Goal: Task Accomplishment & Management: Manage account settings

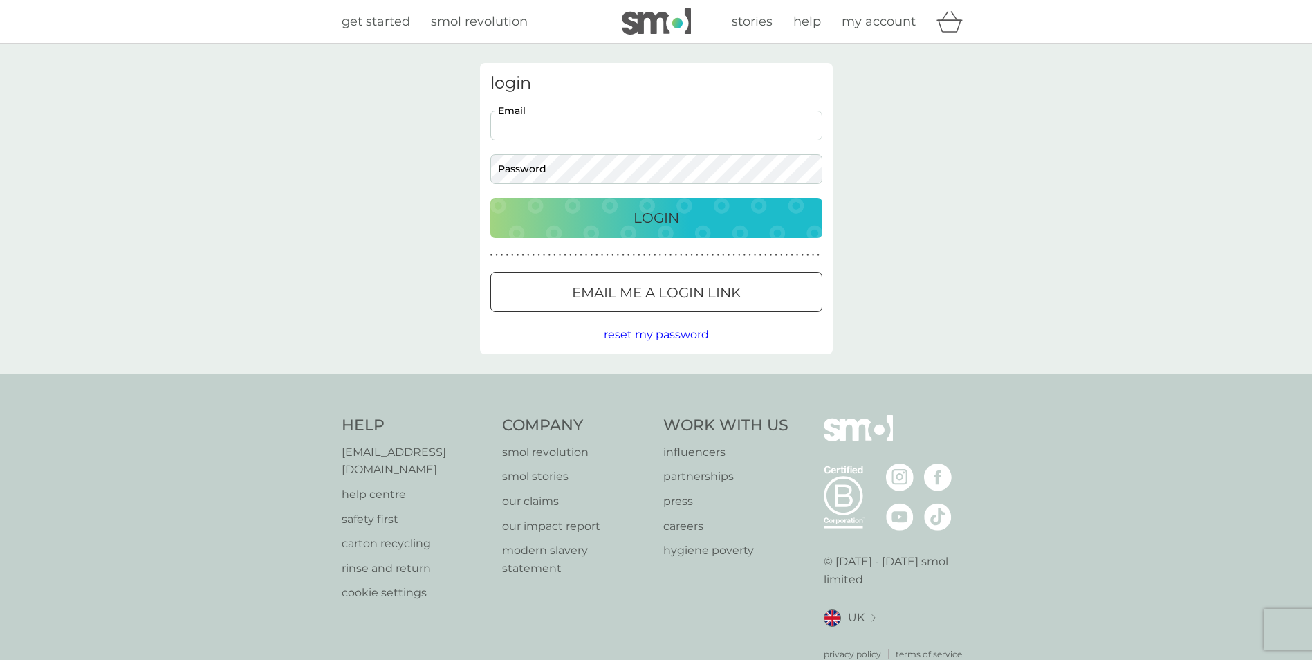
click at [585, 134] on input "Email" at bounding box center [657, 126] width 332 height 30
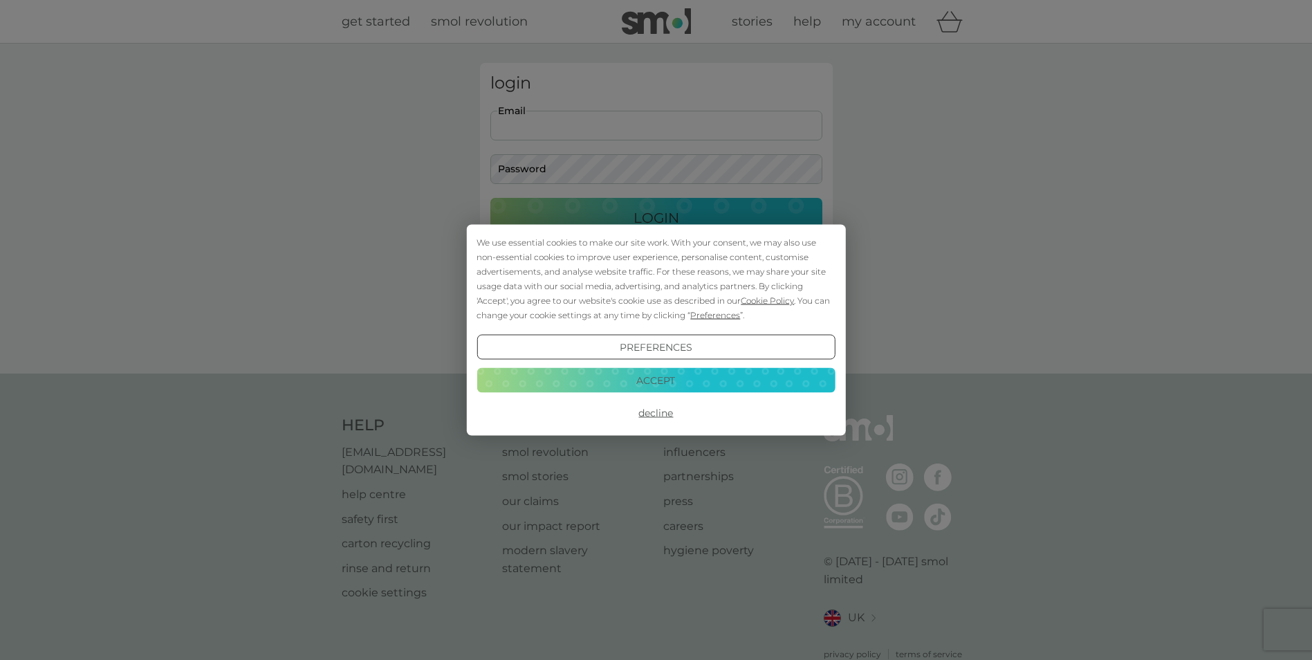
type input "[EMAIL_ADDRESS][DOMAIN_NAME]"
click at [544, 172] on div "We use essential cookies to make our site work. With your consent, we may also …" at bounding box center [656, 330] width 1312 height 660
click at [544, 161] on div "We use essential cookies to make our site work. With your consent, we may also …" at bounding box center [656, 330] width 1312 height 660
click at [615, 384] on button "Accept" at bounding box center [656, 379] width 358 height 25
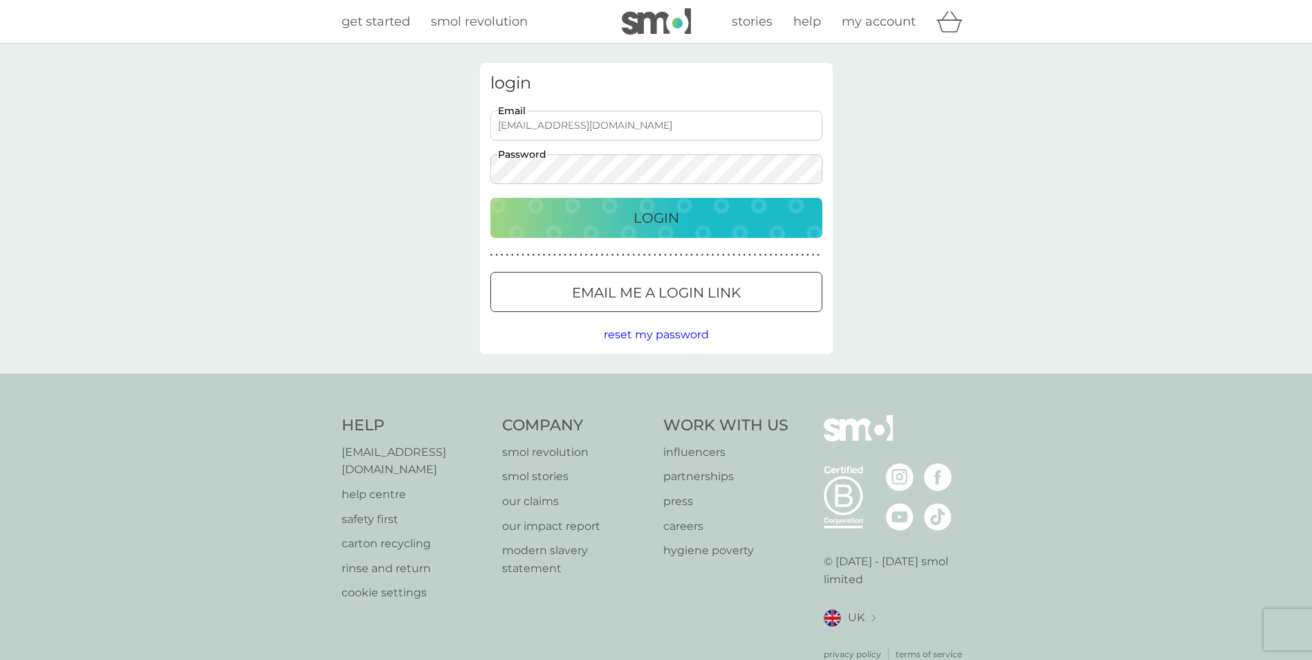
click at [630, 226] on div "Login" at bounding box center [656, 218] width 304 height 22
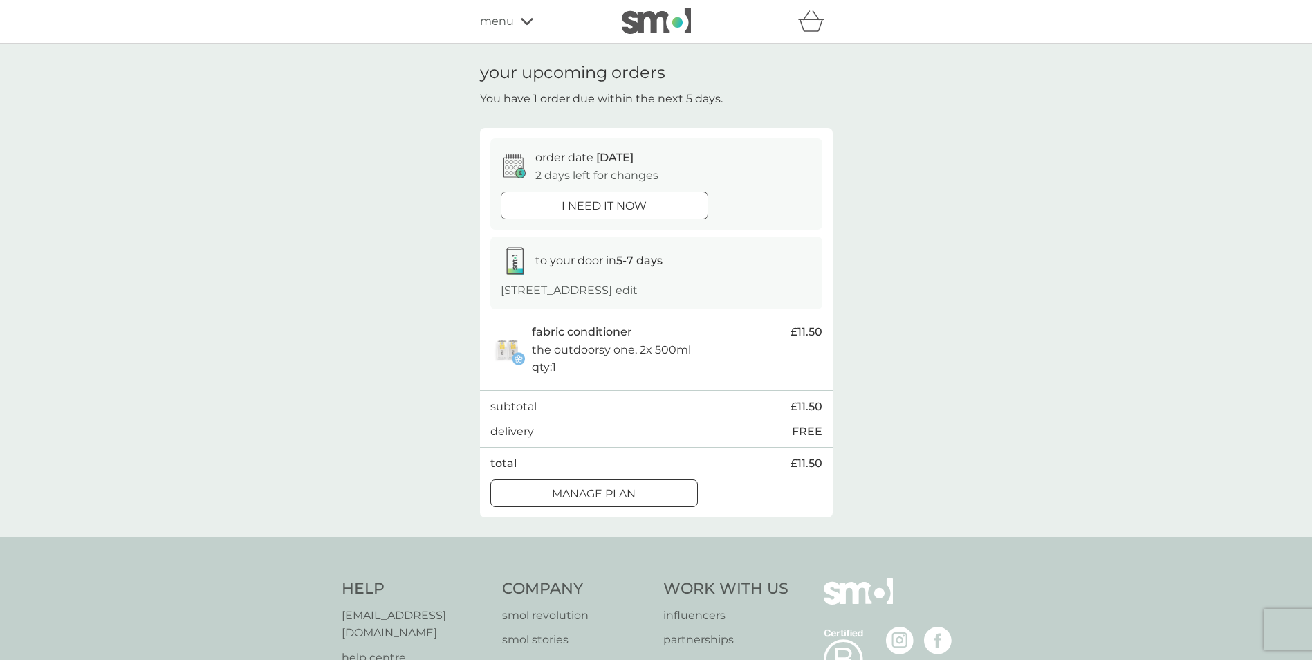
click at [570, 502] on p "Manage plan" at bounding box center [594, 494] width 84 height 18
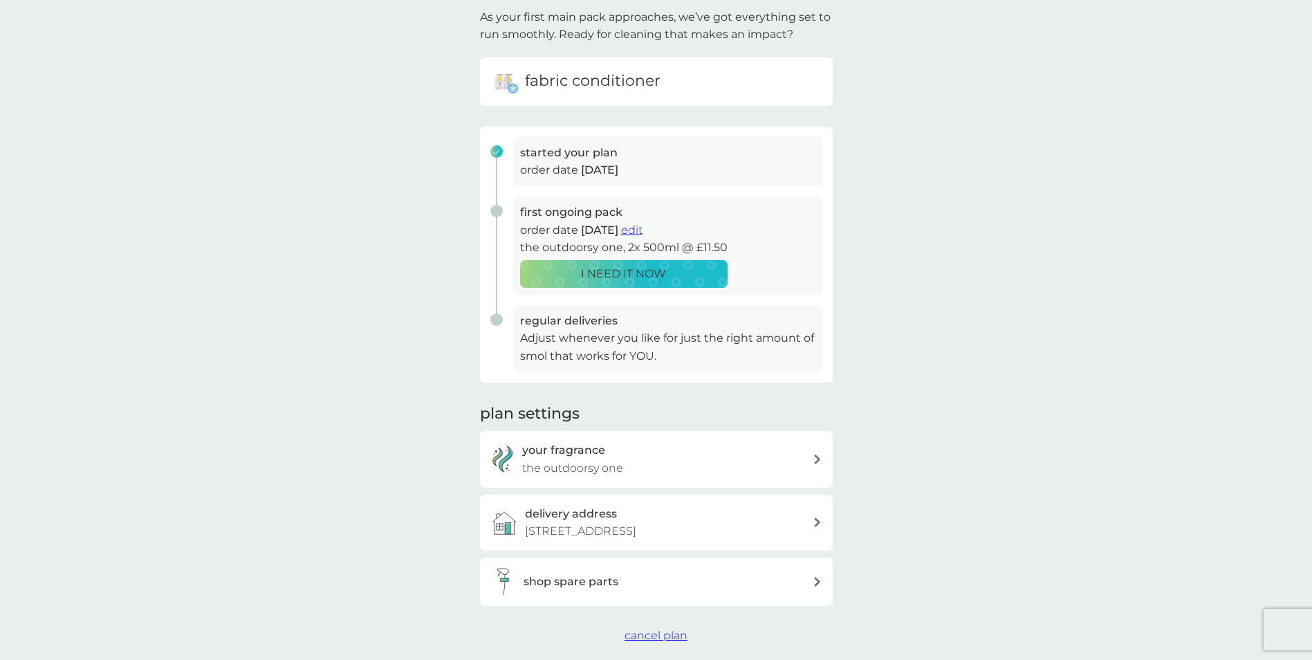
scroll to position [69, 0]
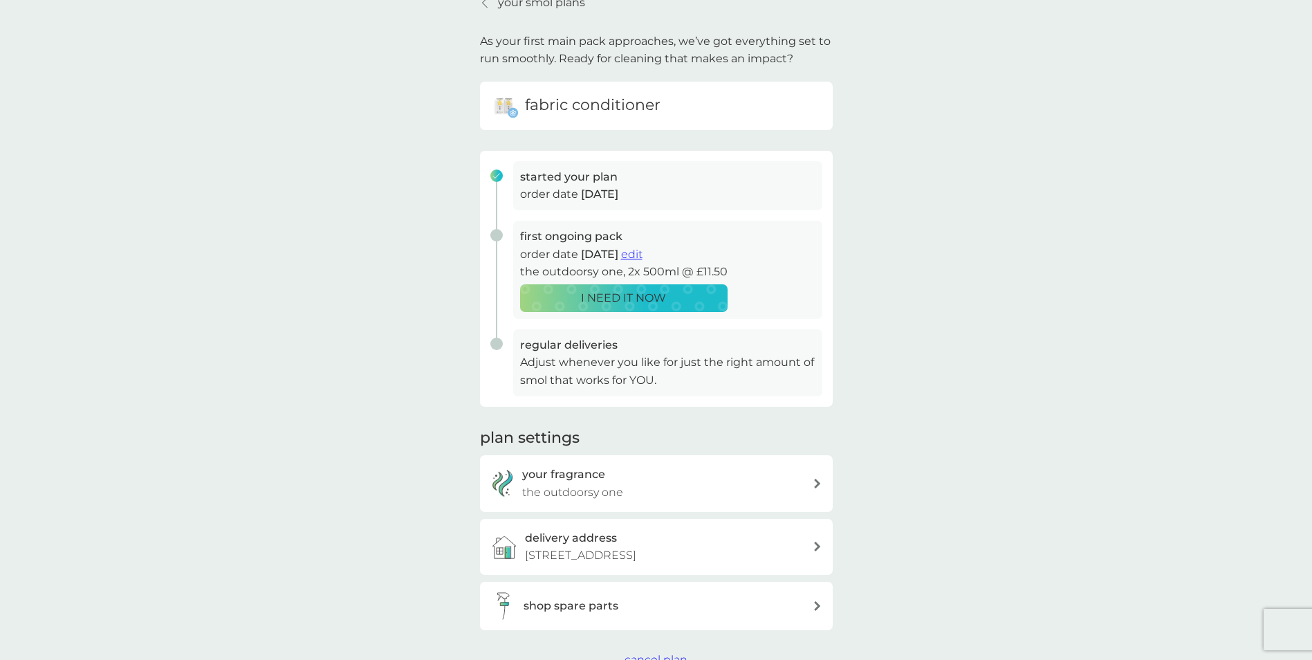
click at [643, 251] on span "edit" at bounding box center [631, 254] width 21 height 13
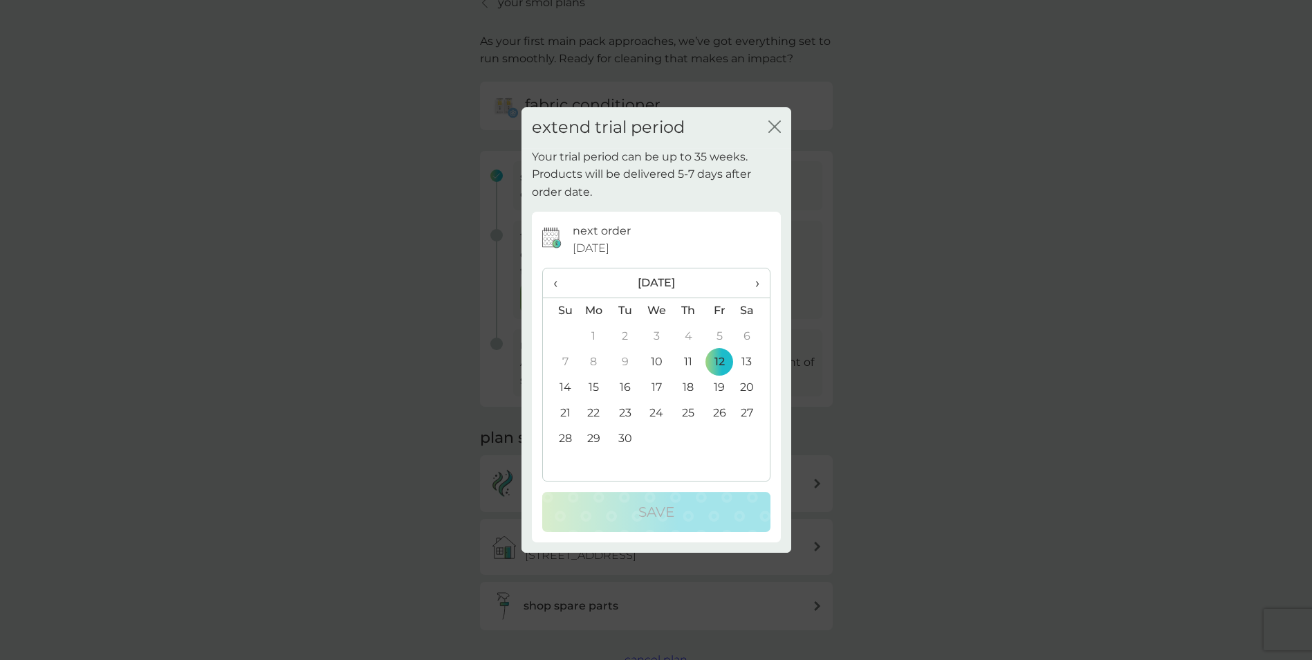
click at [756, 282] on span "›" at bounding box center [752, 282] width 14 height 29
click at [567, 384] on td "12" at bounding box center [560, 388] width 35 height 26
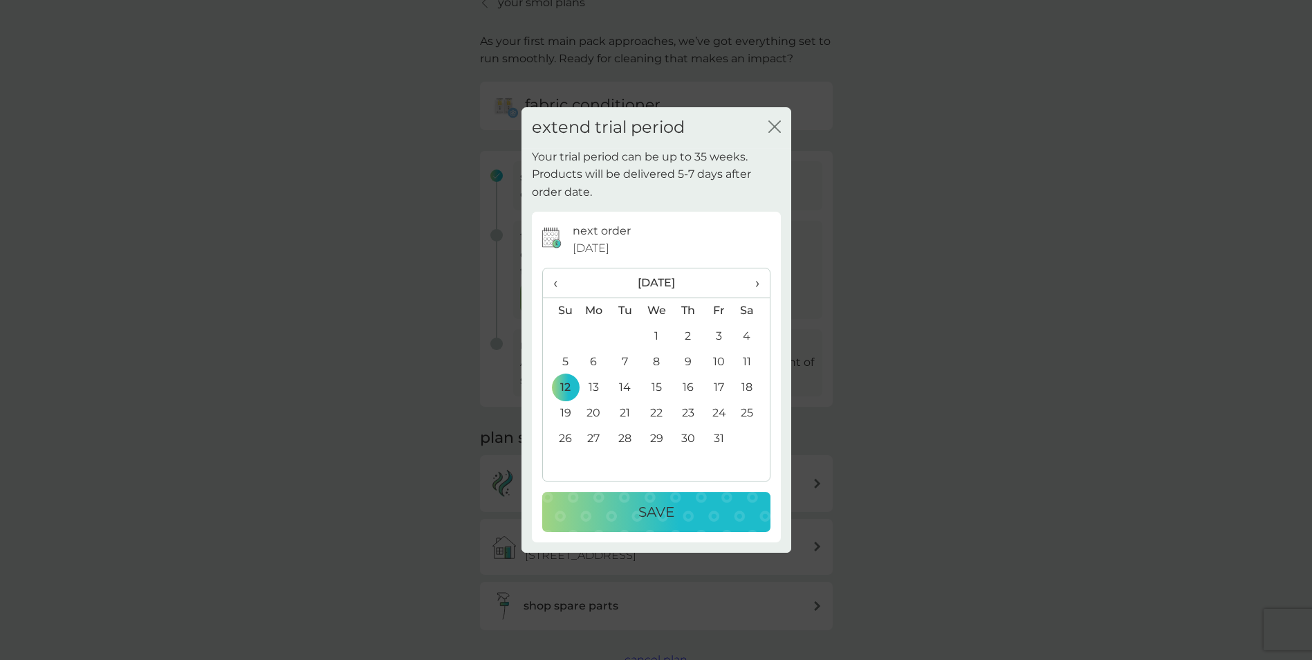
click at [639, 505] on p "Save" at bounding box center [657, 512] width 36 height 22
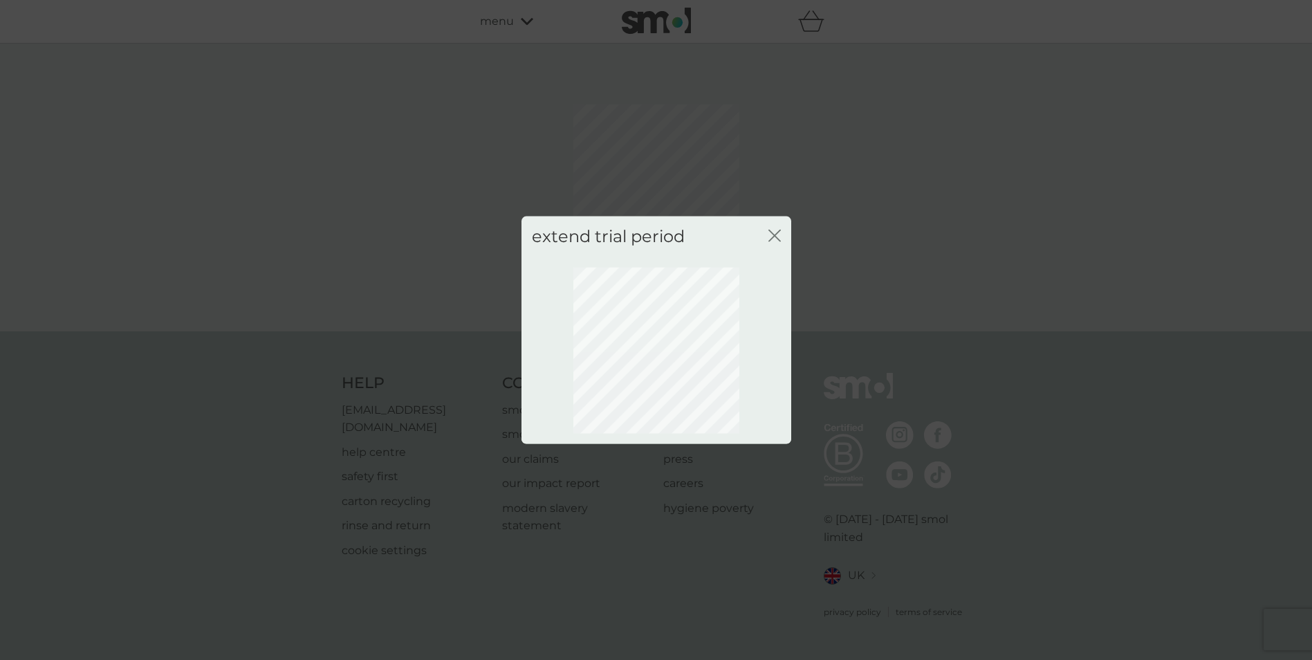
scroll to position [0, 0]
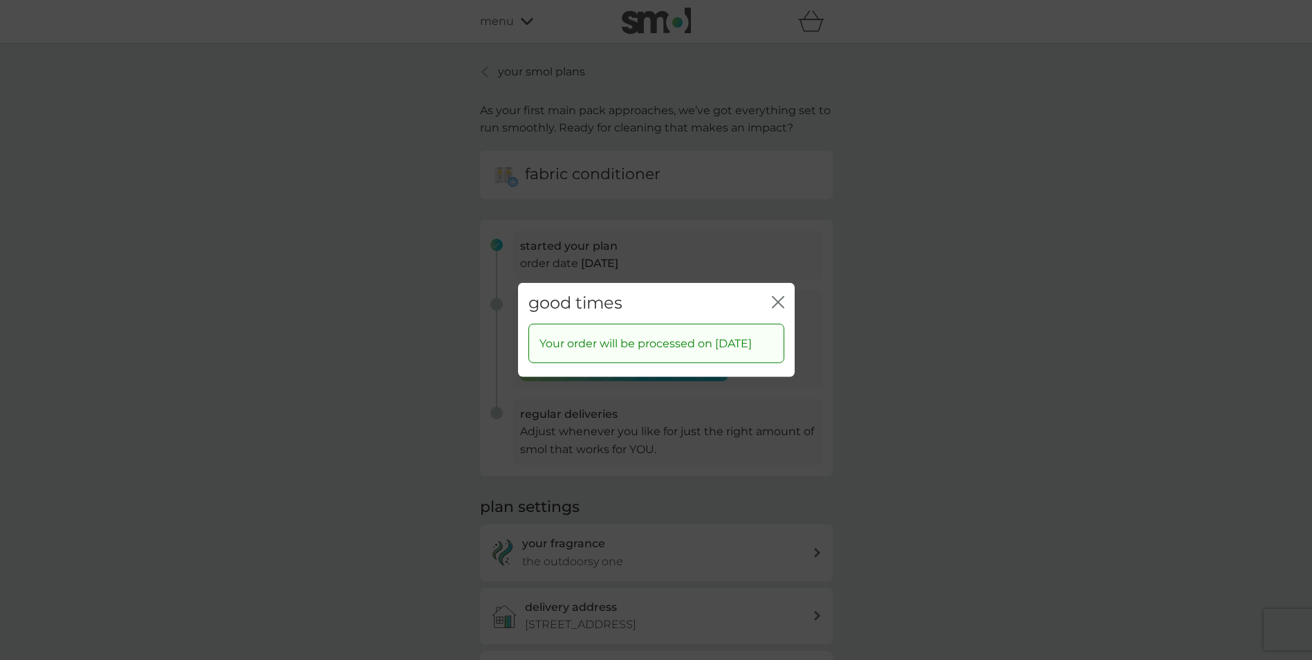
click at [775, 296] on icon "close" at bounding box center [778, 302] width 12 height 12
